Goal: Obtain resource: Download file/media

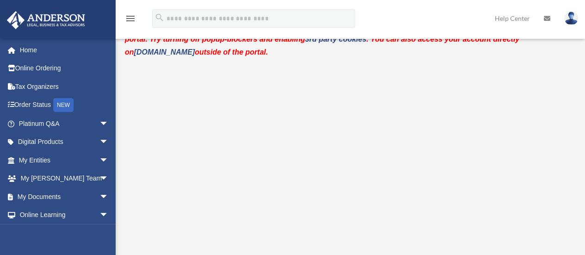
scroll to position [47, 0]
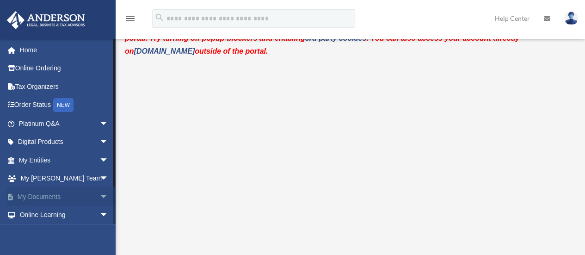
click at [66, 195] on link "My Documents arrow_drop_down" at bounding box center [64, 196] width 116 height 18
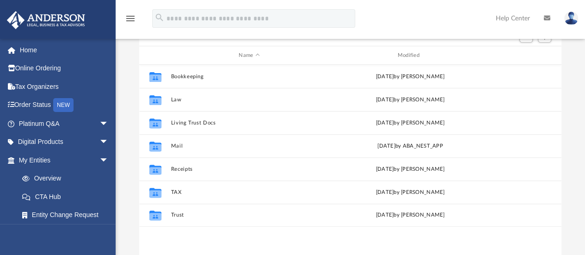
scroll to position [110, 0]
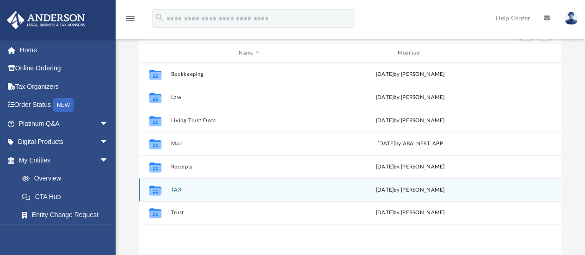
click at [176, 189] on button "TAX" at bounding box center [249, 190] width 157 height 6
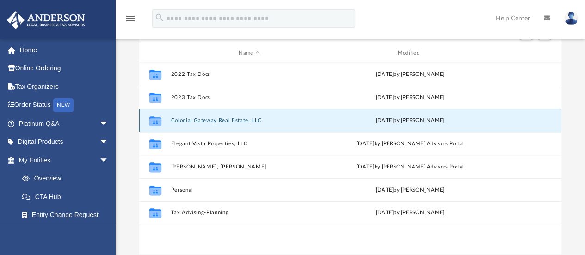
click at [239, 119] on button "Colonial Gateway Real Estate, LLC" at bounding box center [249, 120] width 157 height 6
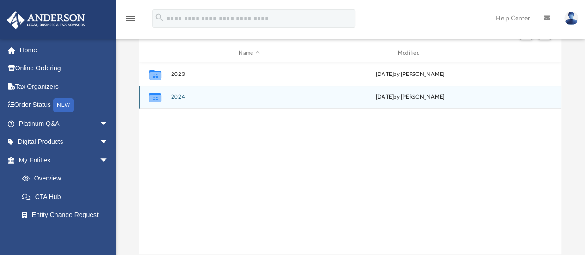
click at [183, 97] on button "2024" at bounding box center [249, 97] width 157 height 6
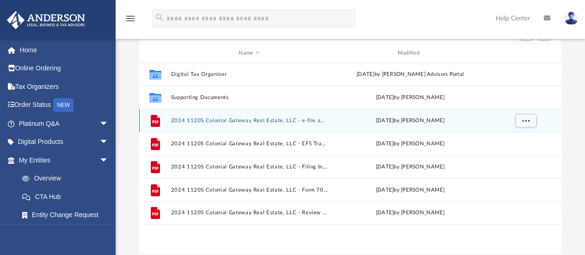
click at [292, 120] on button "2024 1120S Colonial Gateway Real Estate, LLC - e-file authorization - please si…" at bounding box center [249, 120] width 157 height 6
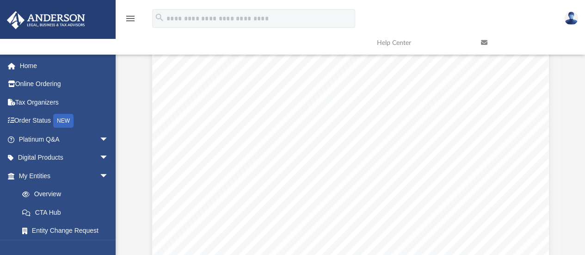
scroll to position [174, 0]
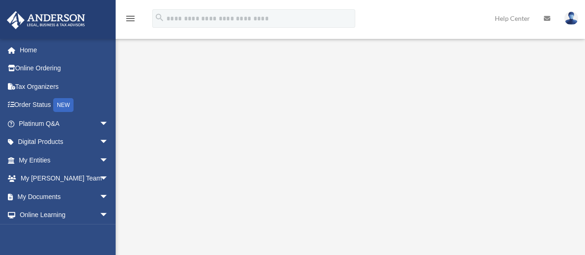
scroll to position [108, 0]
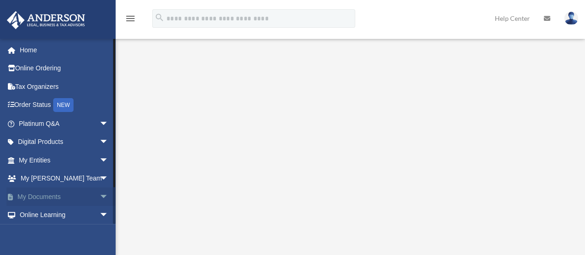
click at [99, 189] on span "arrow_drop_down" at bounding box center [108, 196] width 18 height 19
click at [43, 214] on link "Box" at bounding box center [68, 215] width 110 height 18
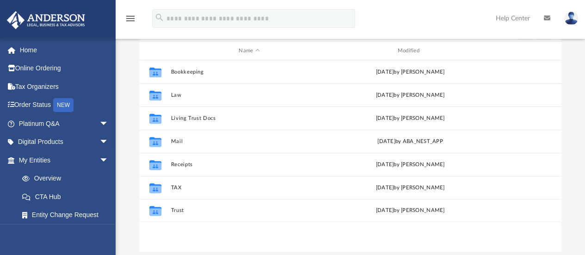
scroll to position [112, 0]
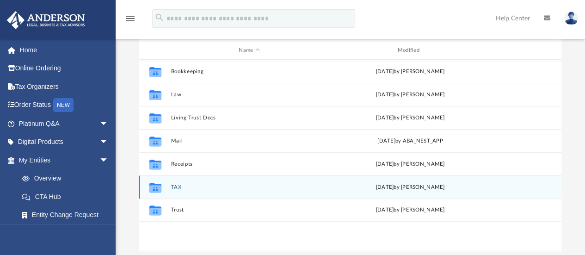
click at [168, 188] on div "Collaborated Folder TAX yesterday by Jasmine Splunge" at bounding box center [350, 186] width 422 height 23
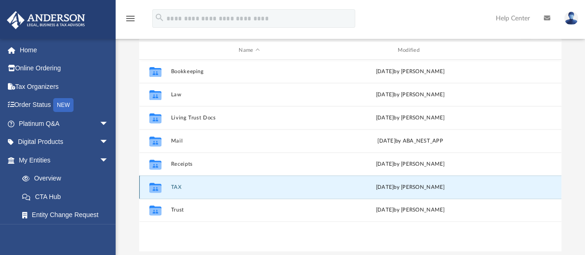
click at [173, 186] on button "TAX" at bounding box center [249, 187] width 157 height 6
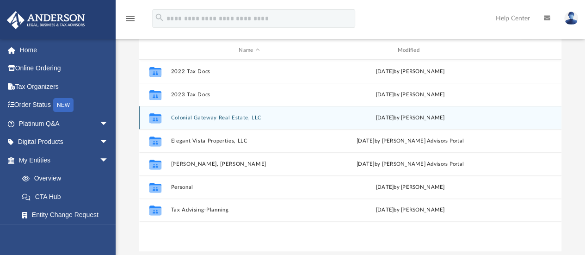
click at [256, 117] on button "Colonial Gateway Real Estate, LLC" at bounding box center [249, 118] width 157 height 6
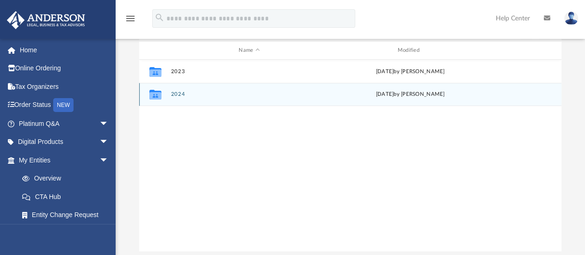
click at [213, 92] on button "2024" at bounding box center [249, 95] width 157 height 6
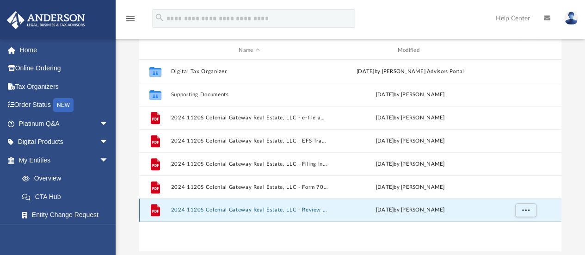
click at [298, 212] on button "2024 1120S Colonial Gateway Real Estate, LLC - Review Copy.pdf" at bounding box center [249, 210] width 157 height 6
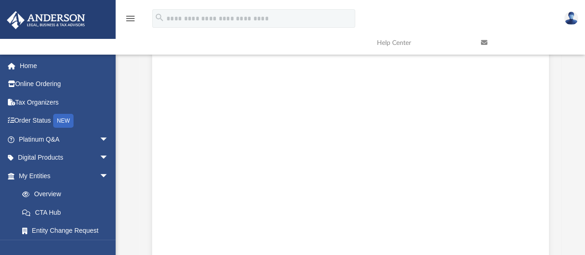
scroll to position [1054, 0]
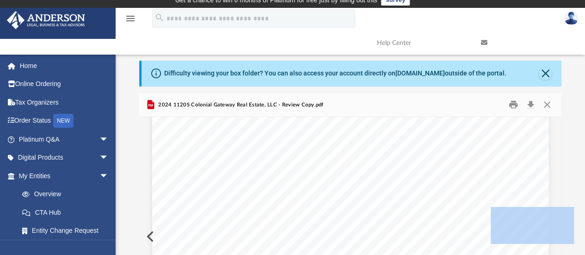
scroll to position [0, 0]
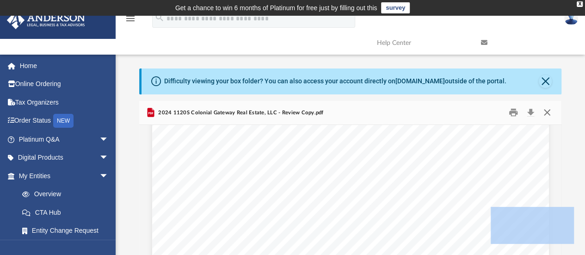
click at [547, 113] on button "Close" at bounding box center [546, 112] width 17 height 14
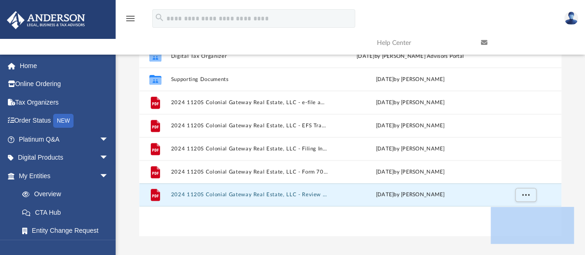
scroll to position [130, 0]
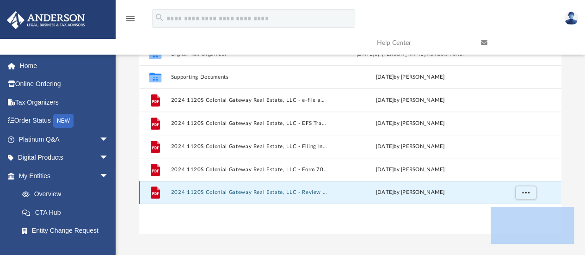
click at [295, 190] on button "2024 1120S Colonial Gateway Real Estate, LLC - Review Copy.pdf" at bounding box center [249, 192] width 157 height 6
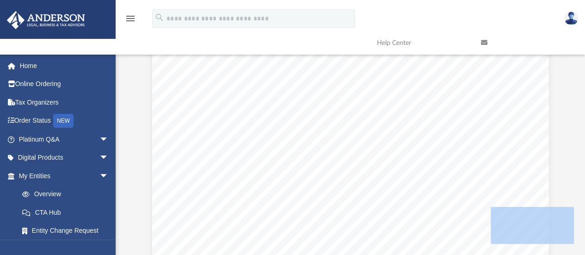
scroll to position [15051, 0]
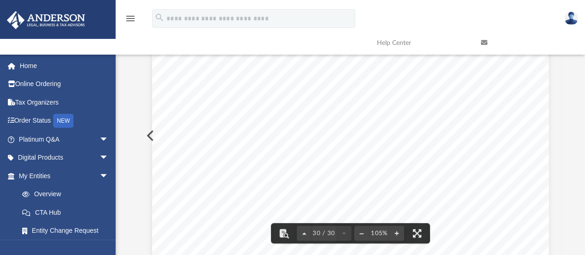
click at [284, 235] on button "File preview" at bounding box center [283, 233] width 20 height 20
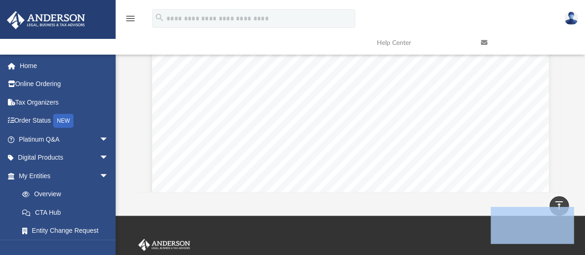
scroll to position [4367, 0]
